Goal: Task Accomplishment & Management: Use online tool/utility

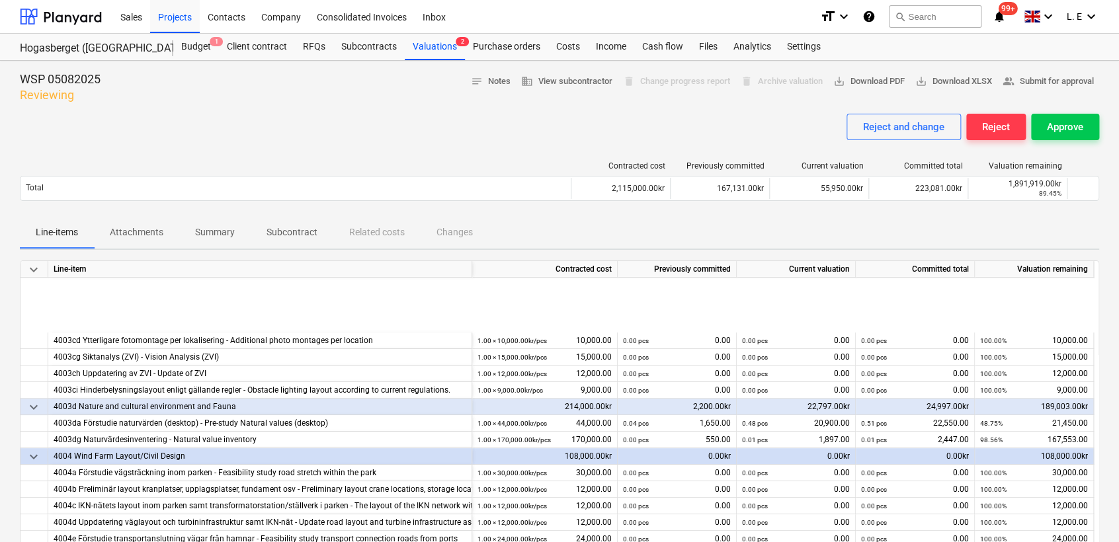
scroll to position [382, 0]
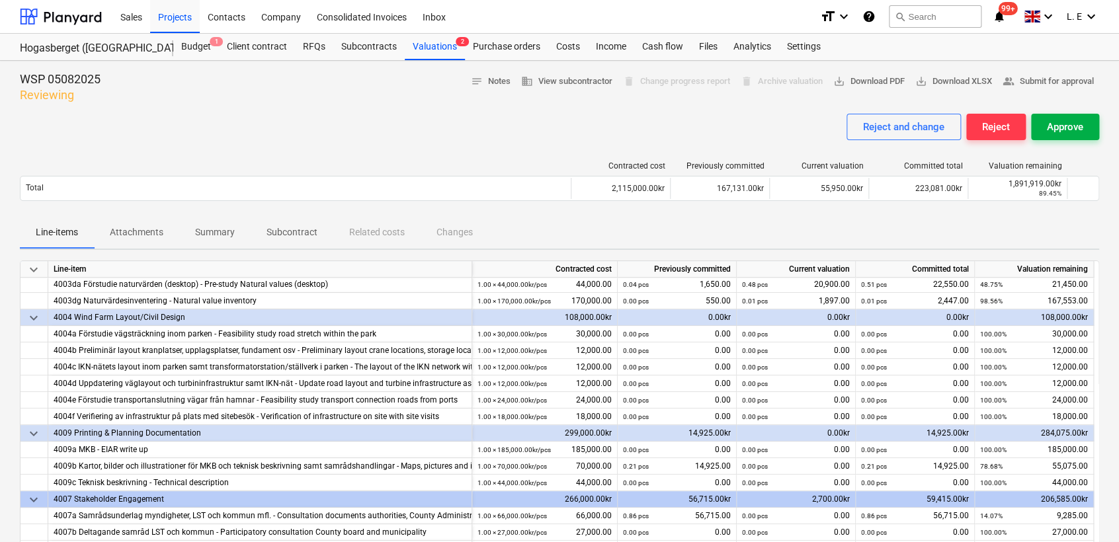
click at [1063, 123] on div "Approve" at bounding box center [1065, 126] width 36 height 17
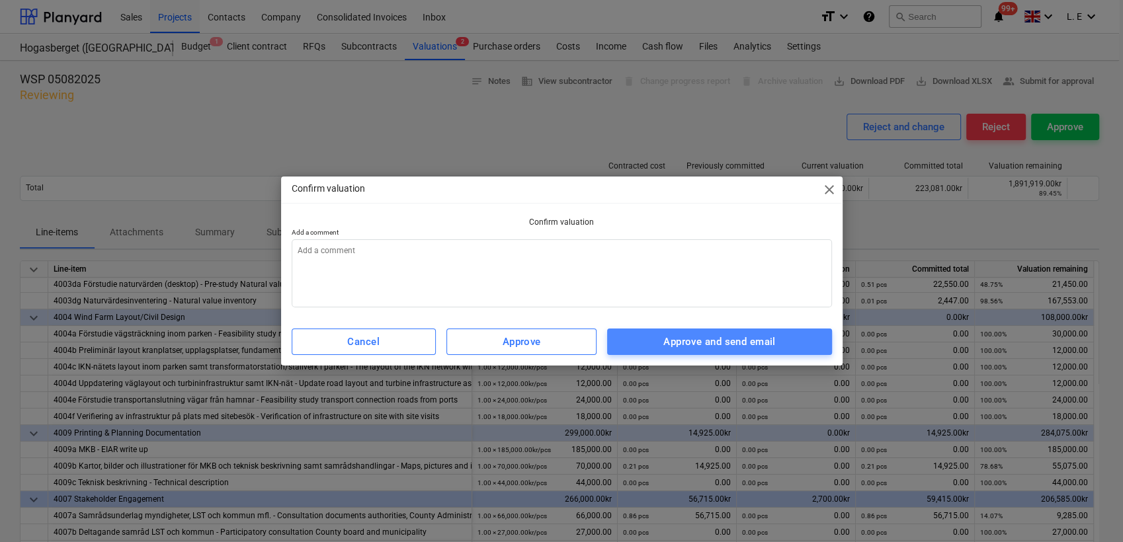
click at [778, 337] on span "Approve and send email" at bounding box center [719, 341] width 195 height 17
type textarea "x"
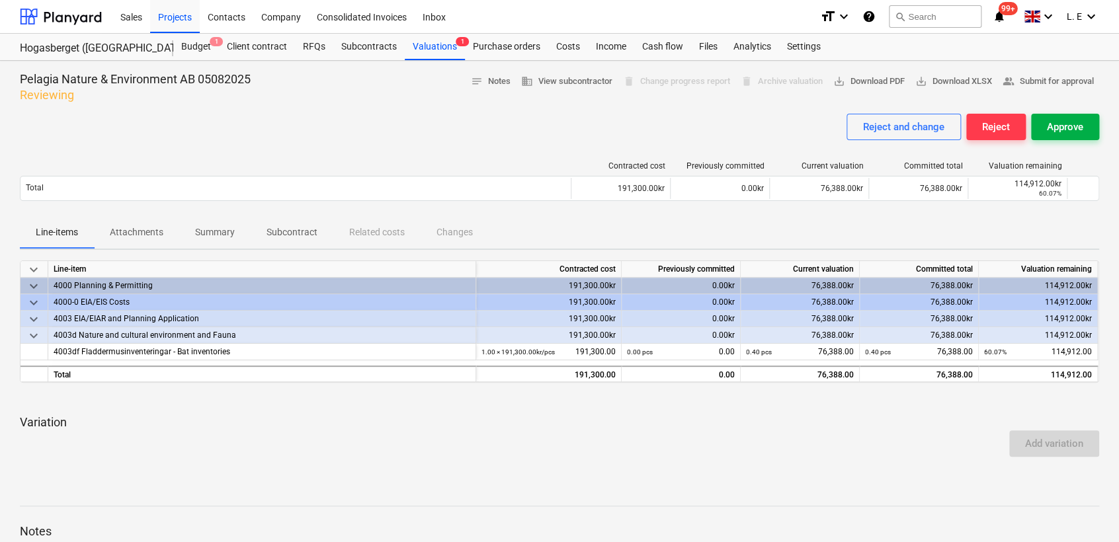
click at [1072, 130] on div "Approve" at bounding box center [1065, 126] width 36 height 17
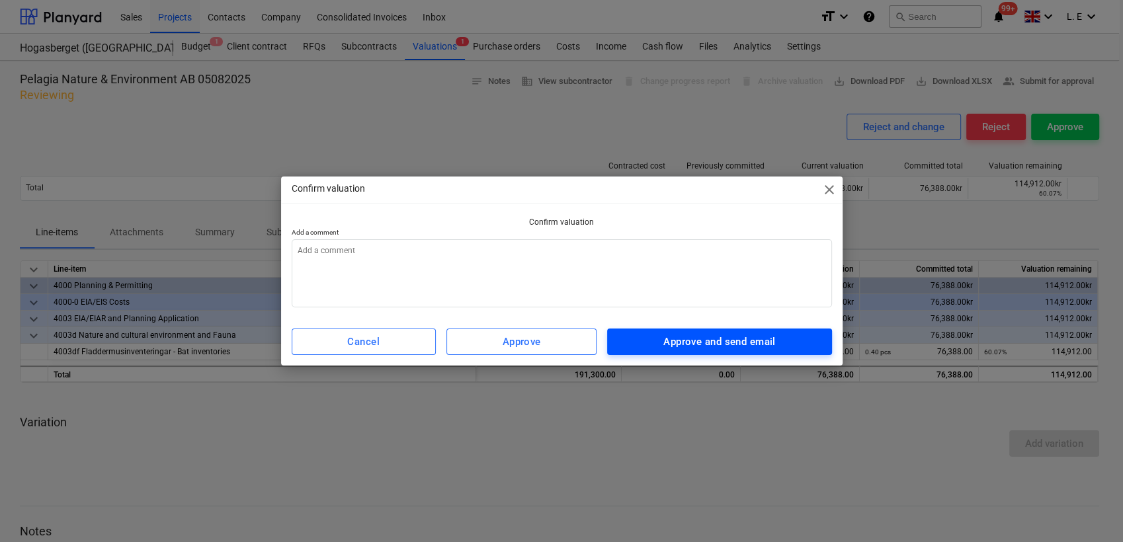
click at [759, 337] on div "Approve and send email" at bounding box center [720, 341] width 112 height 17
type textarea "x"
